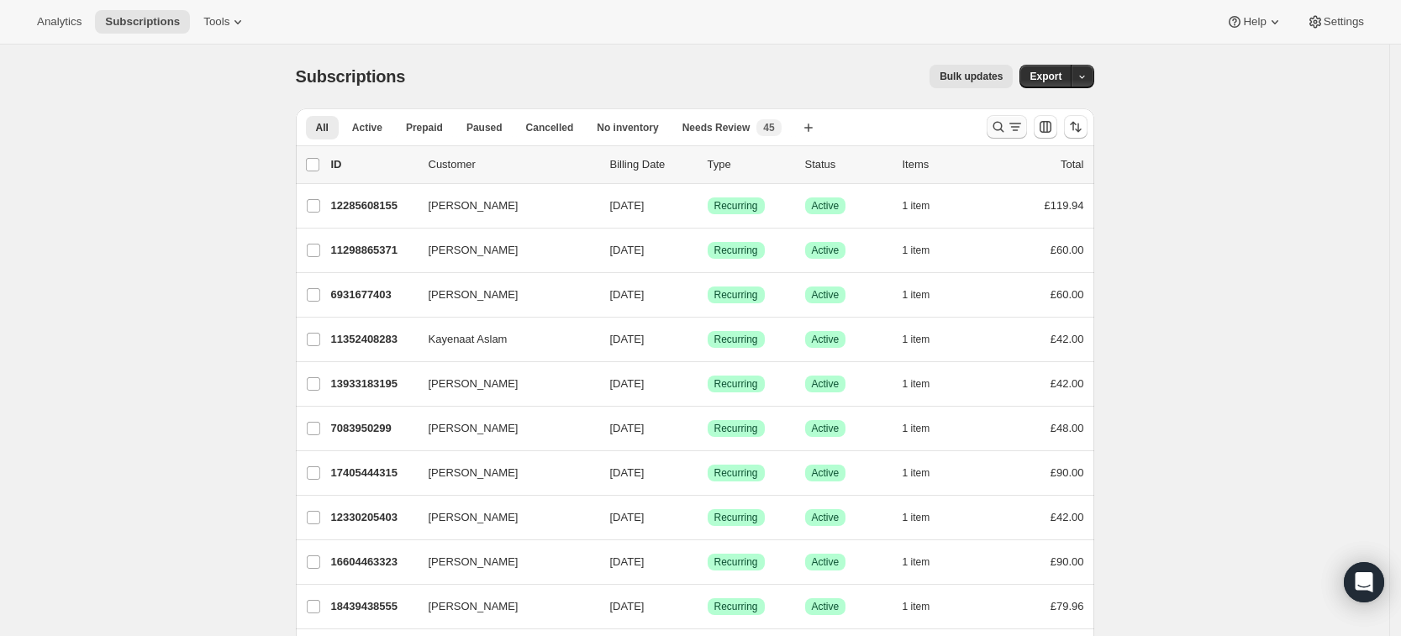
click at [1012, 124] on icon "Search and filter results" at bounding box center [1015, 126] width 17 height 17
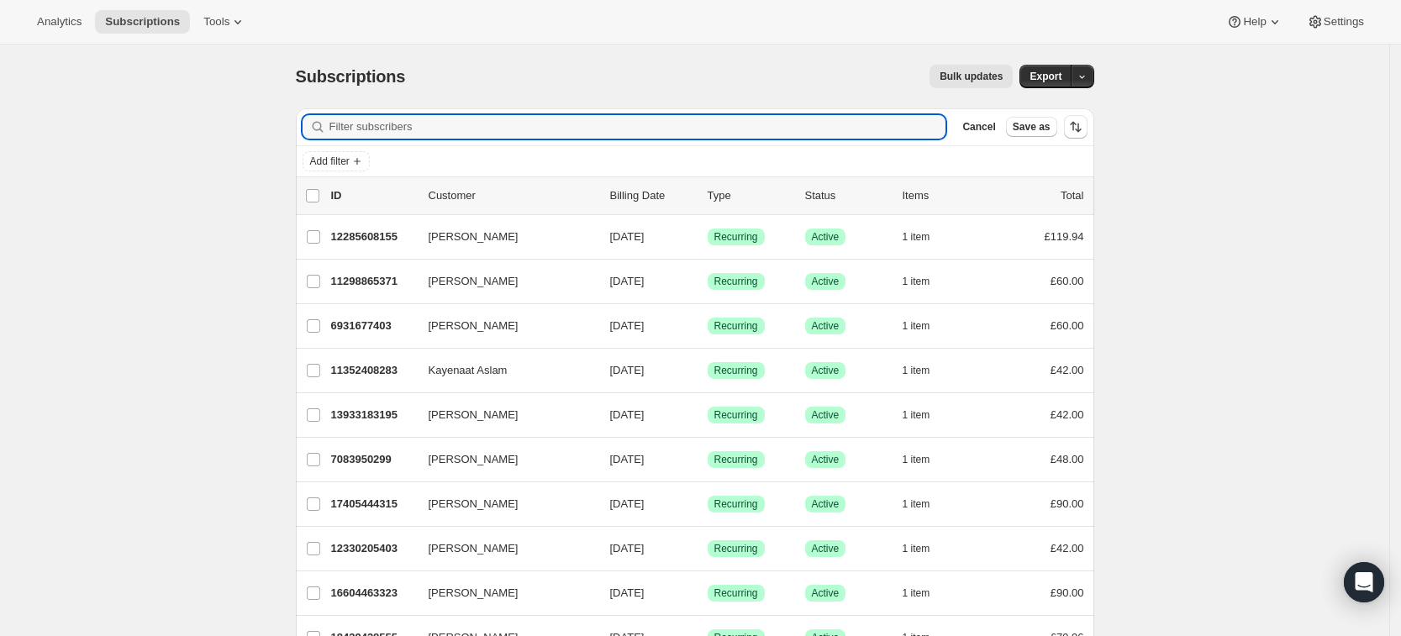
paste input "[EMAIL_ADDRESS][DOMAIN_NAME]"
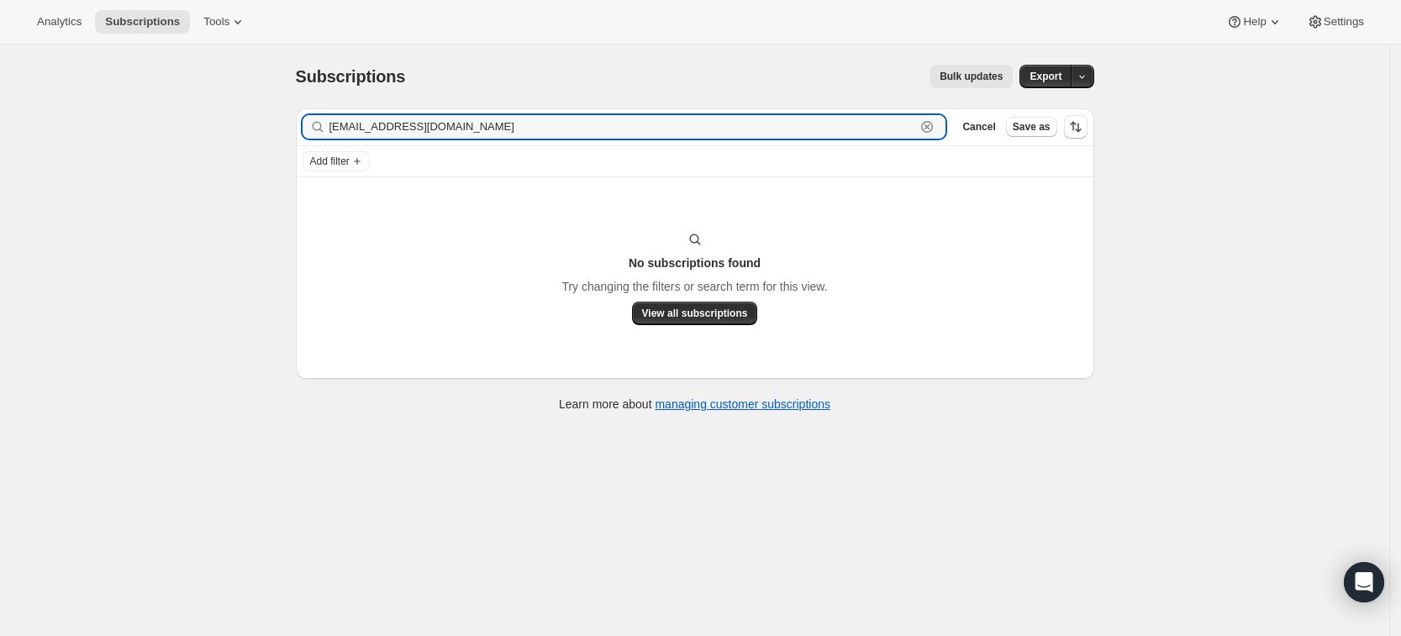
type input "[EMAIL_ADDRESS][DOMAIN_NAME]"
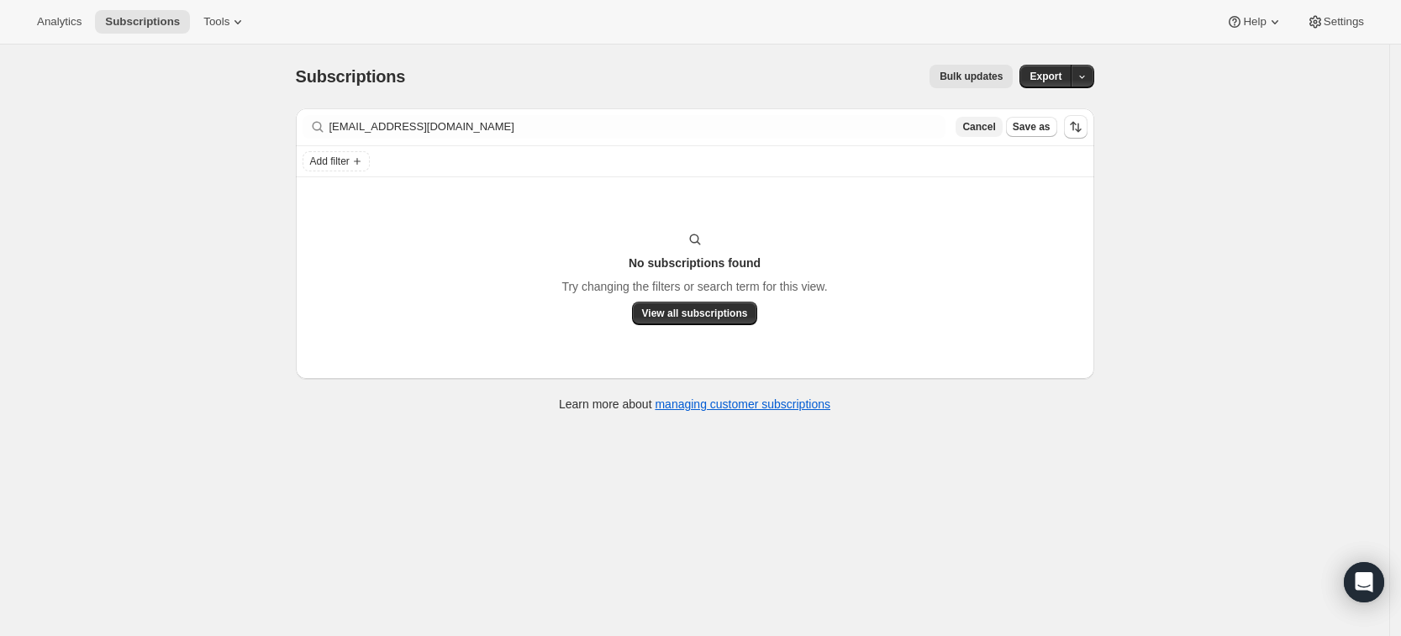
click at [987, 126] on span "Cancel" at bounding box center [978, 126] width 33 height 13
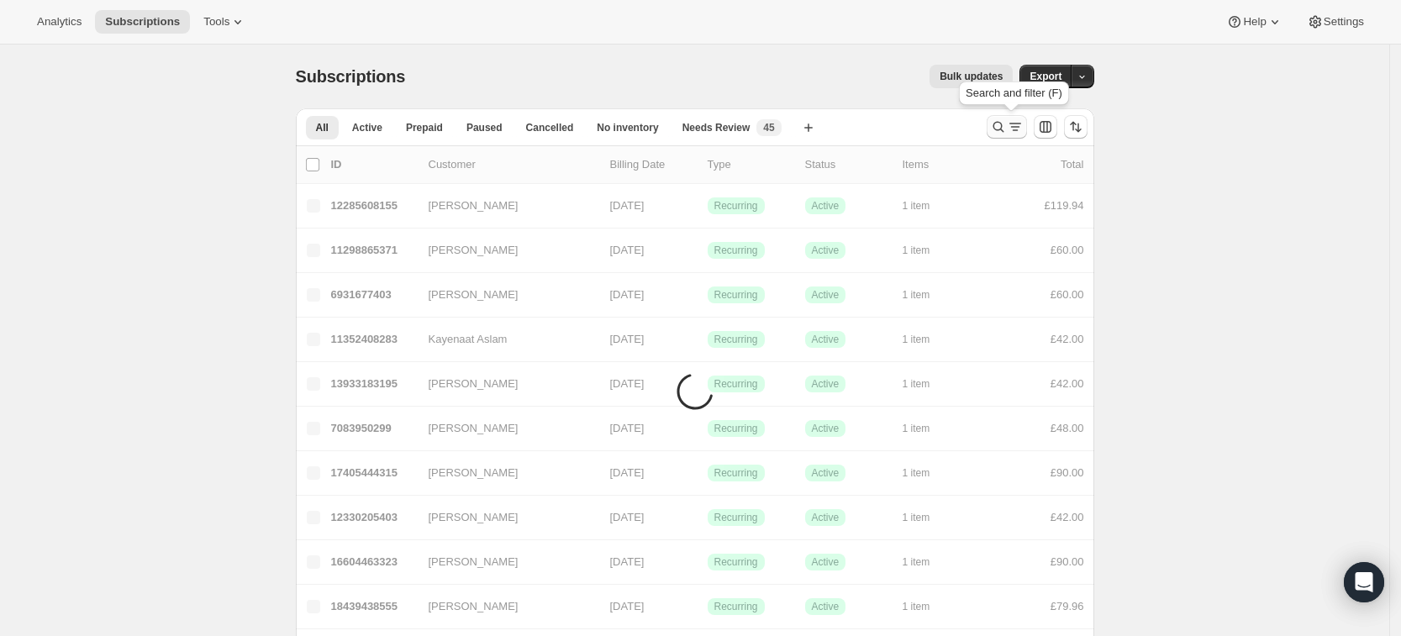
click at [1007, 129] on icon "Search and filter results" at bounding box center [998, 126] width 17 height 17
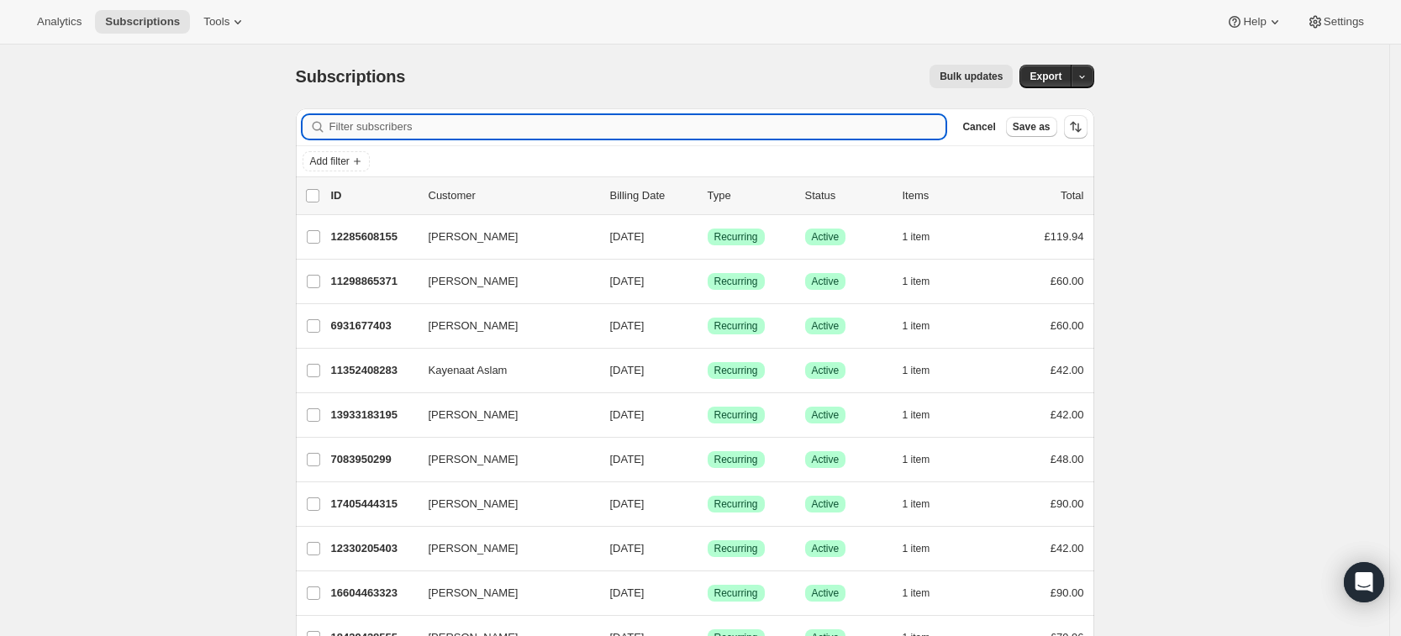
click at [450, 119] on input "Filter subscribers" at bounding box center [637, 127] width 617 height 24
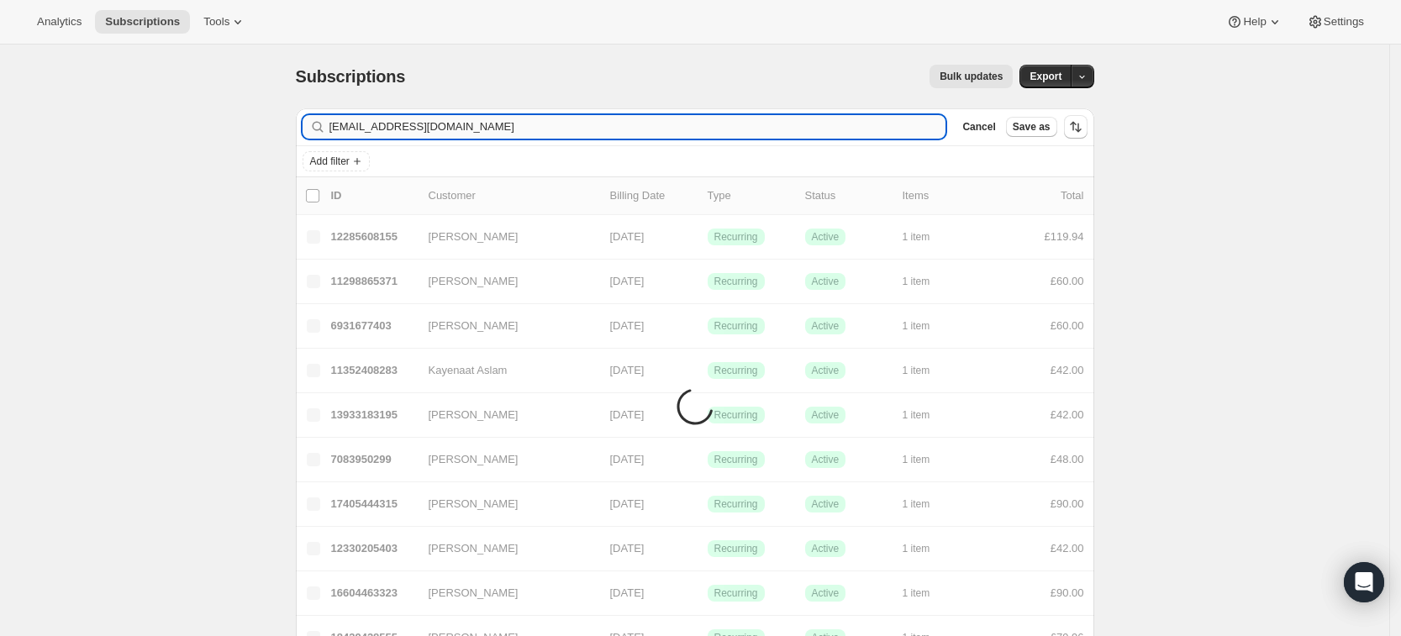
type input "[EMAIL_ADDRESS][DOMAIN_NAME]"
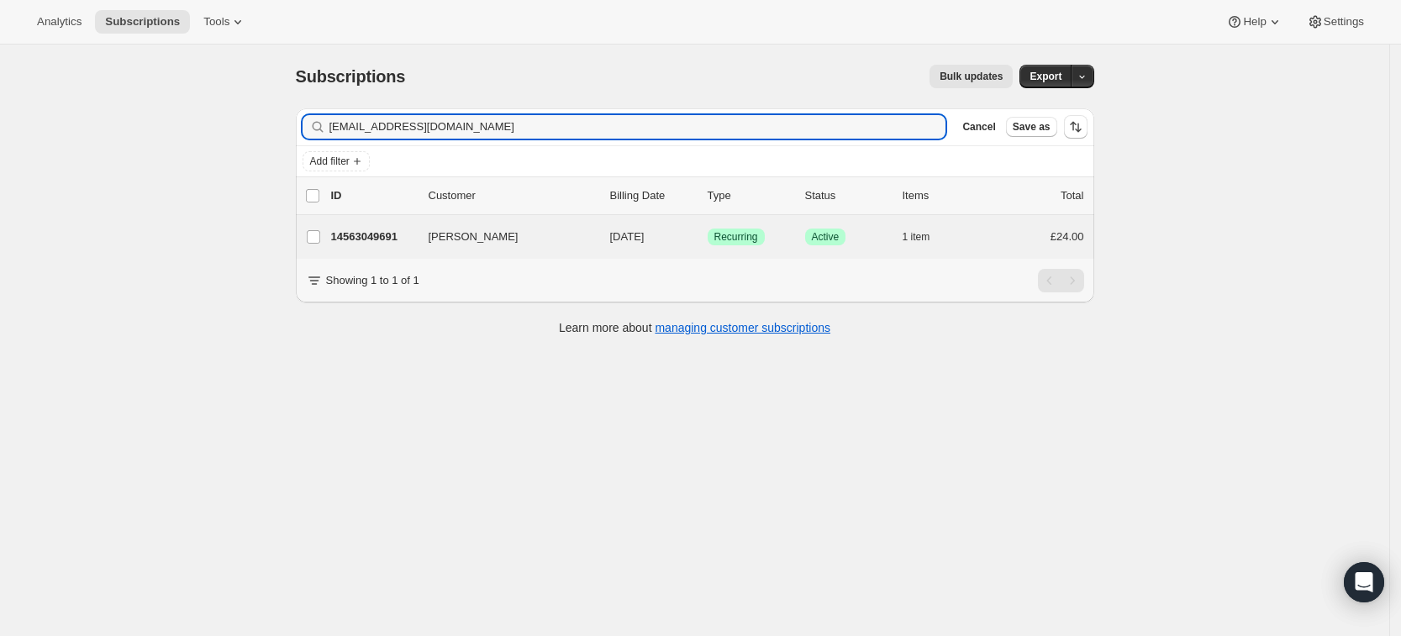
click at [456, 250] on div "[PERSON_NAME] 14563049691 [PERSON_NAME] [DATE] Success Recurring Success Active…" at bounding box center [695, 237] width 798 height 44
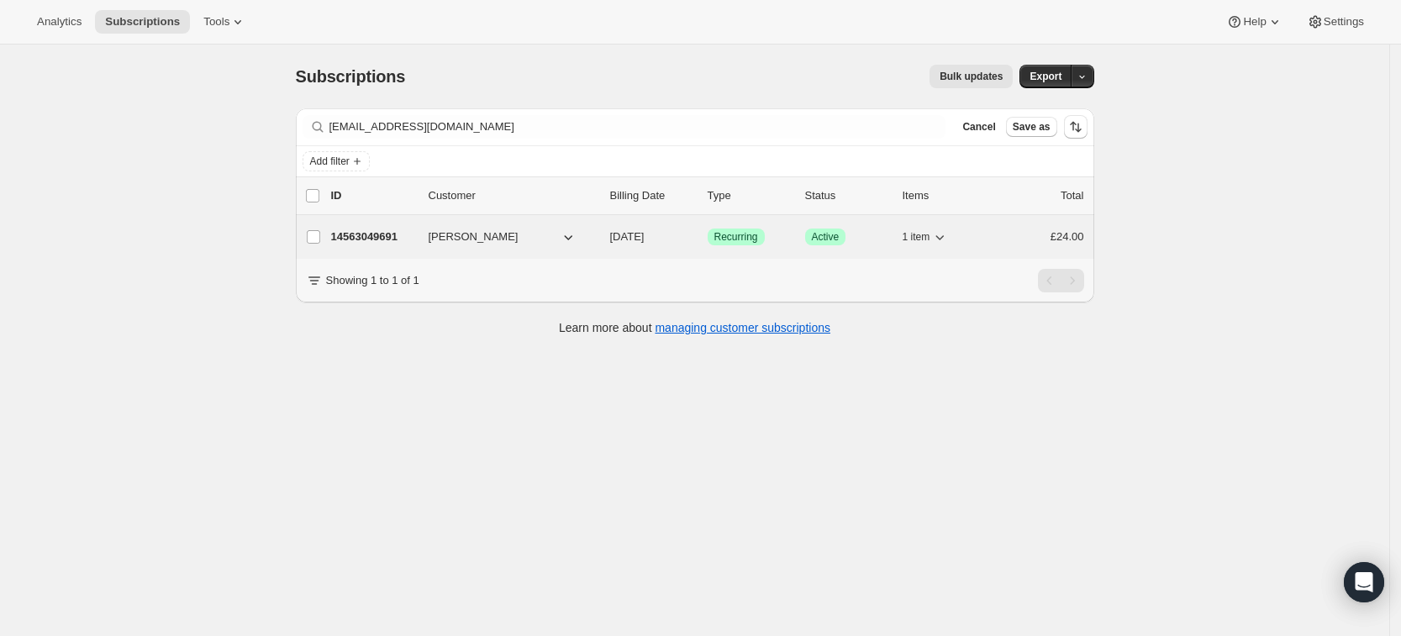
click at [376, 234] on p "14563049691" at bounding box center [373, 237] width 84 height 17
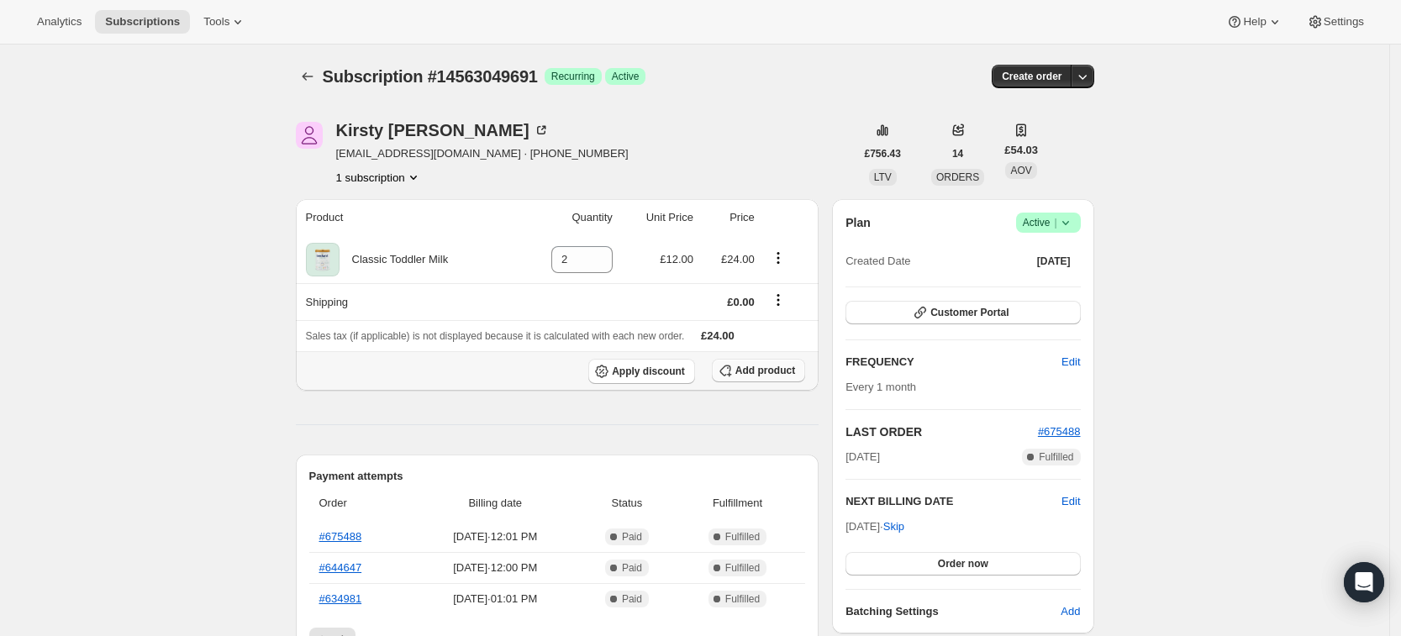
click at [744, 364] on span "Add product" at bounding box center [765, 370] width 60 height 13
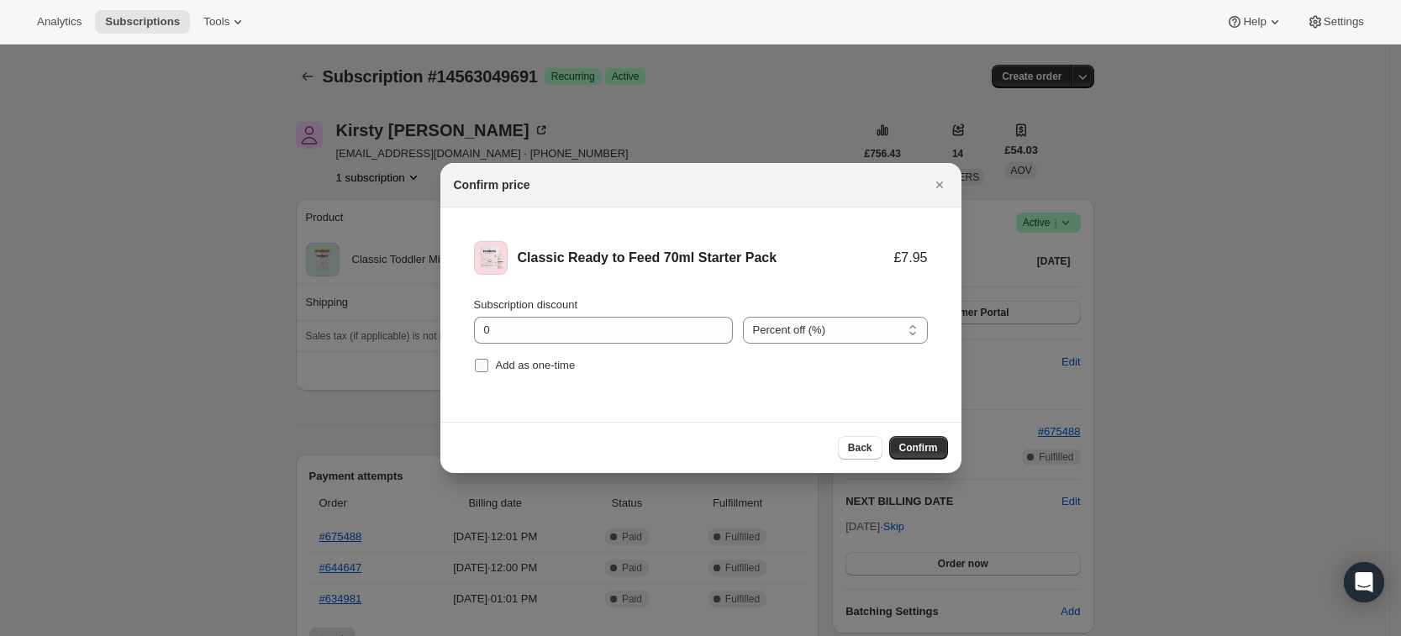
click at [484, 367] on input "Add as one-time" at bounding box center [481, 365] width 13 height 13
checkbox input "true"
click at [925, 446] on span "Confirm" at bounding box center [918, 447] width 39 height 13
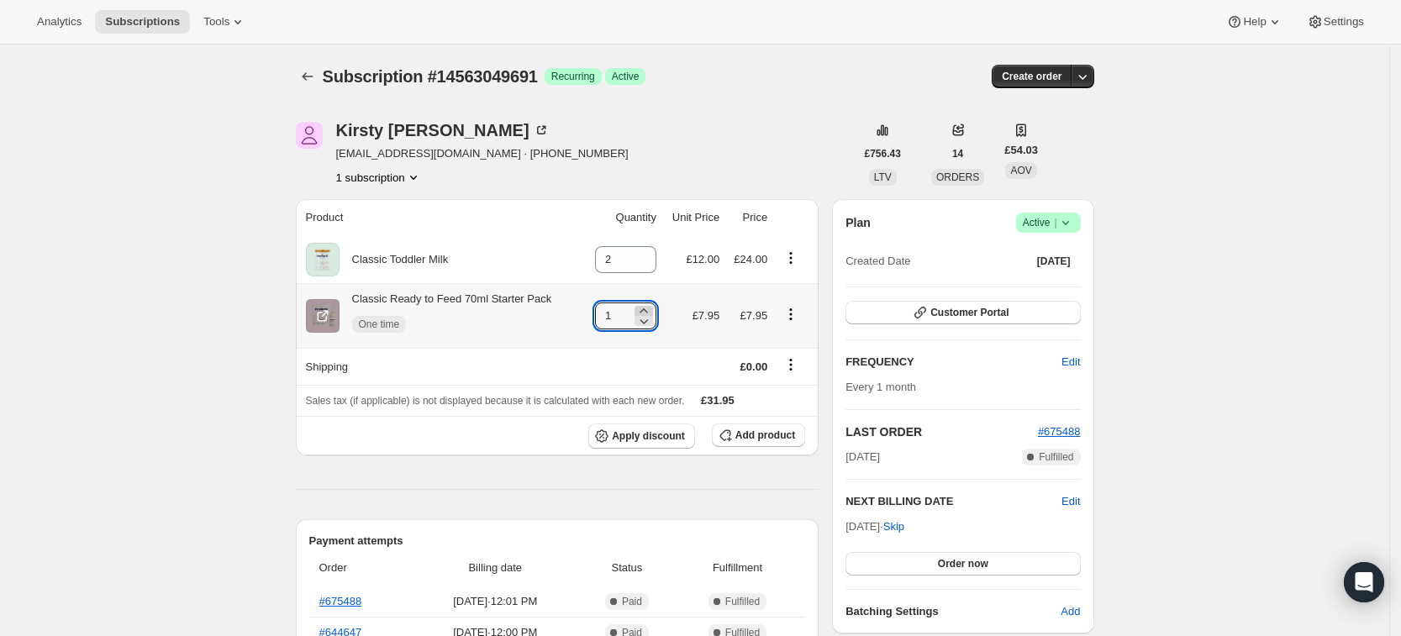
click at [648, 308] on icon at bounding box center [643, 311] width 17 height 17
type input "2"
